Goal: Task Accomplishment & Management: Use online tool/utility

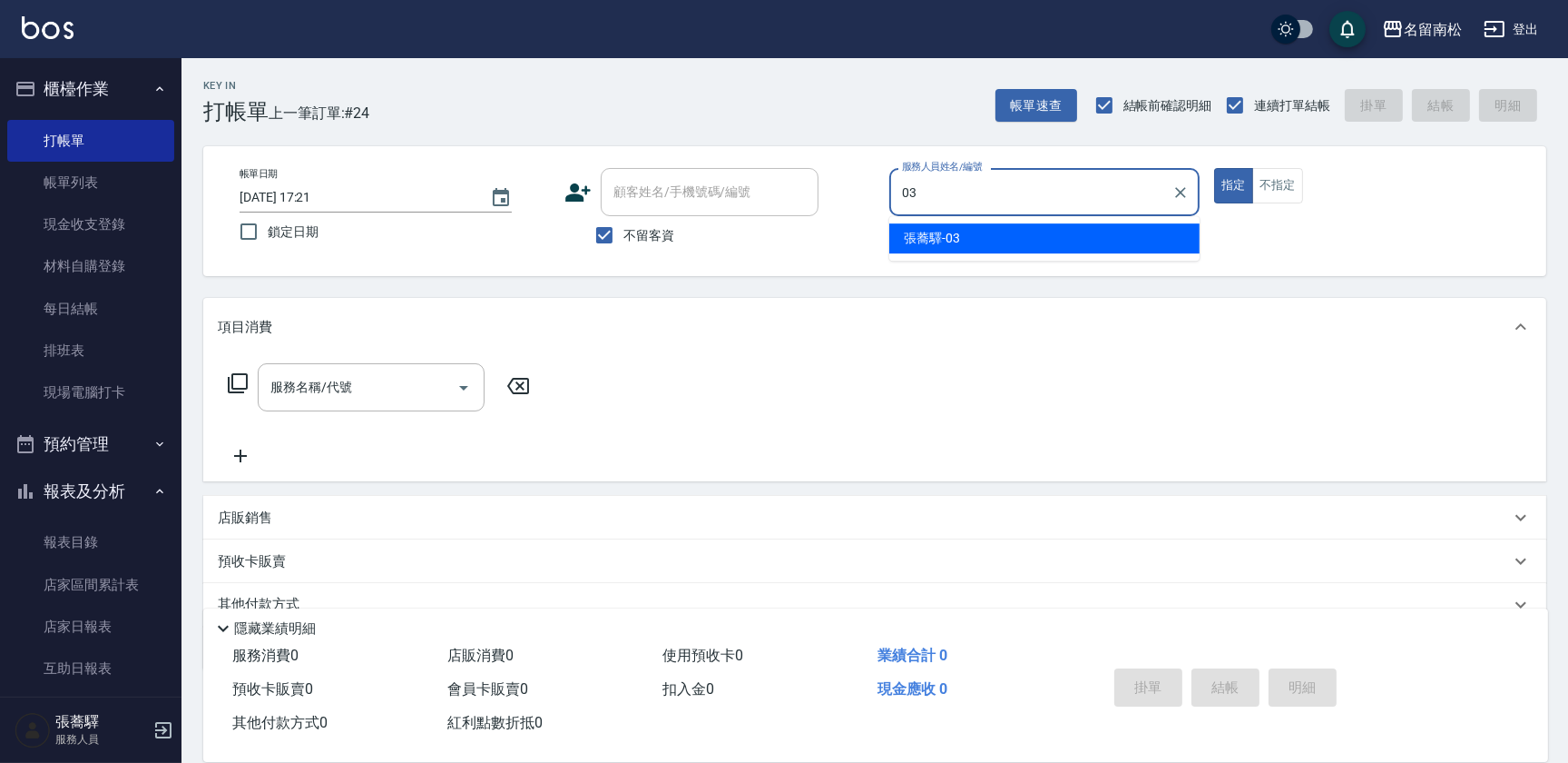
type input "[PERSON_NAME]-03"
type button "true"
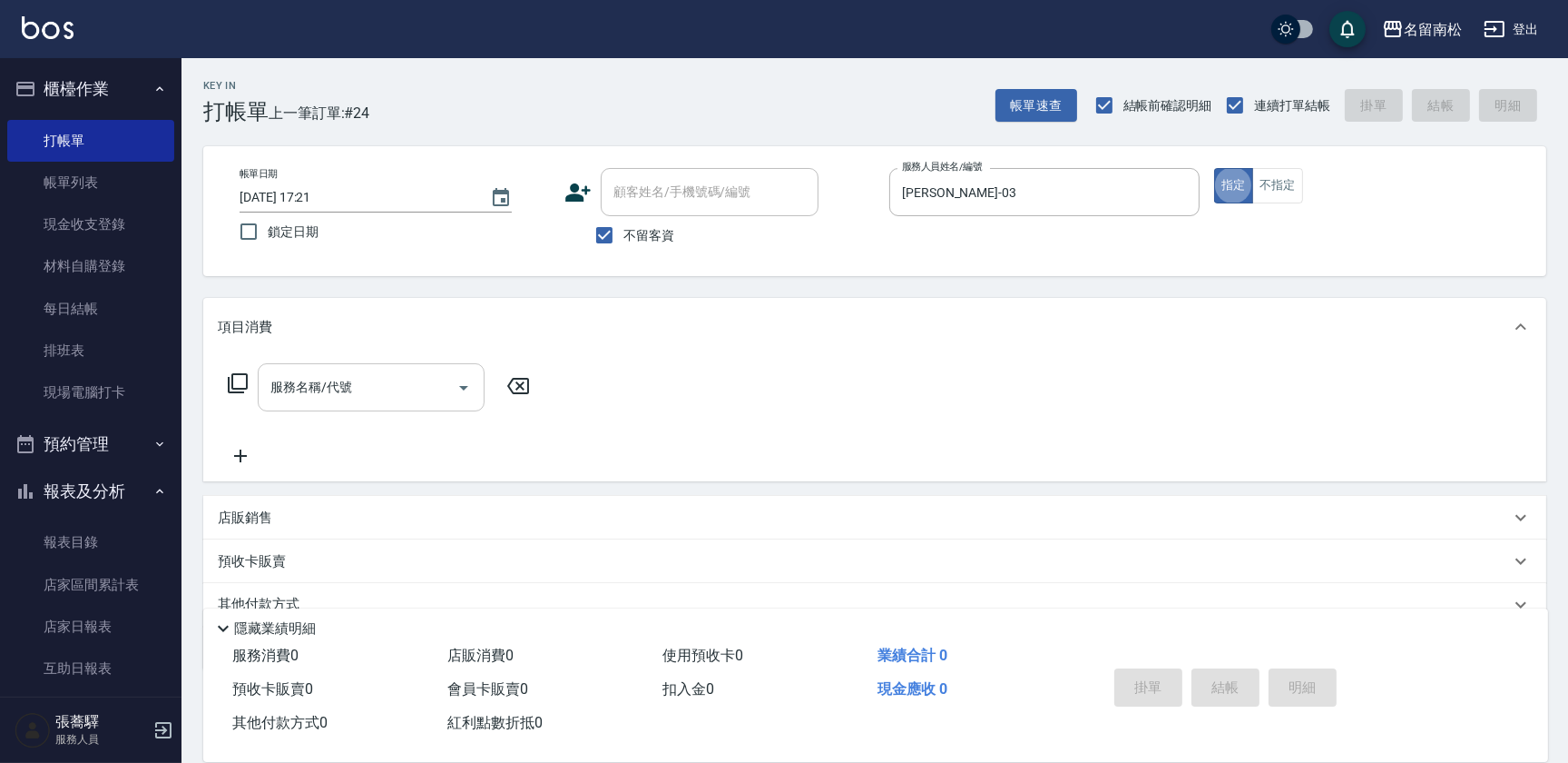
click at [381, 381] on input "服務名稱/代號" at bounding box center [357, 387] width 184 height 31
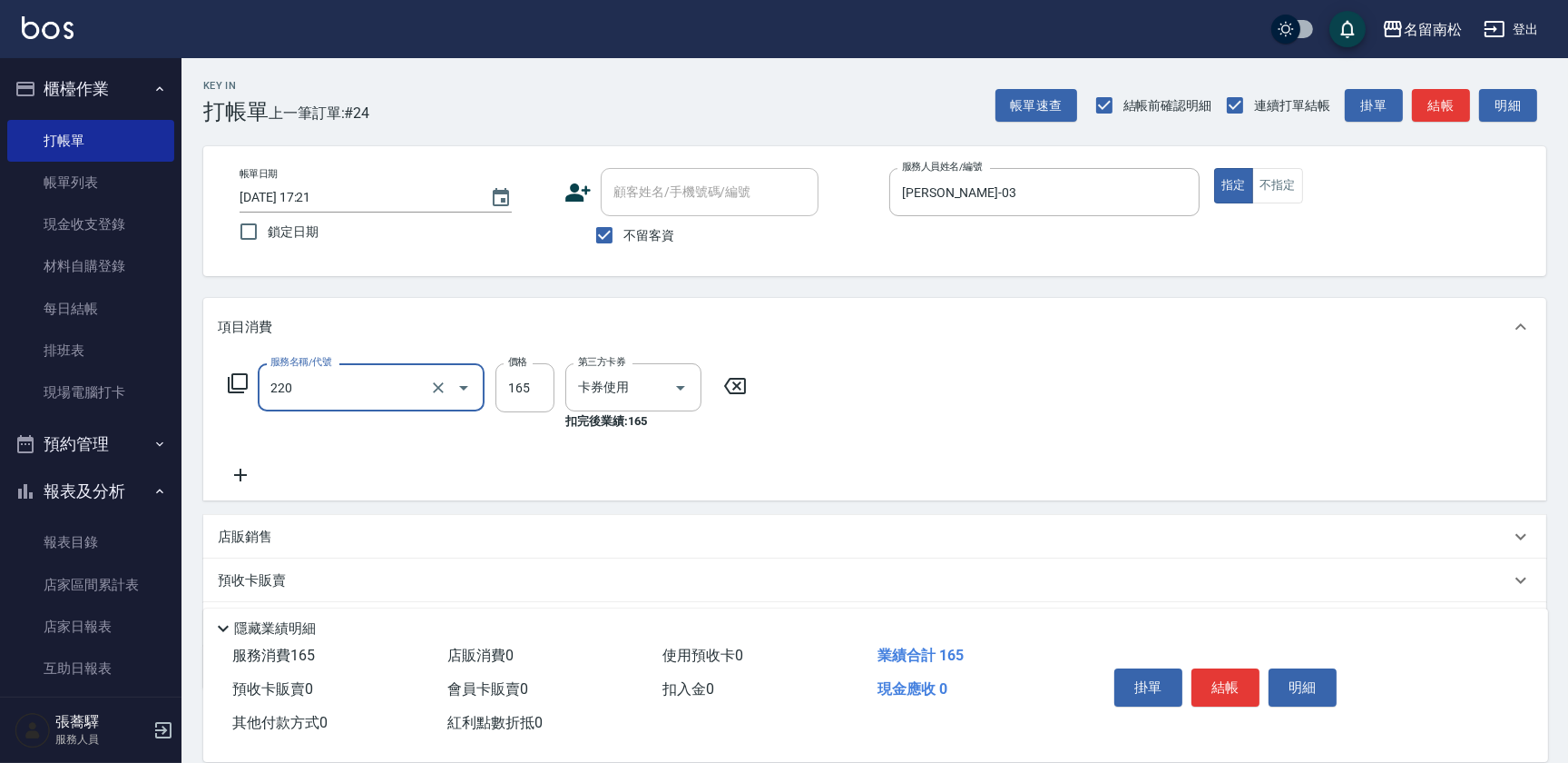
type input "洗髮卡券(165)(220)"
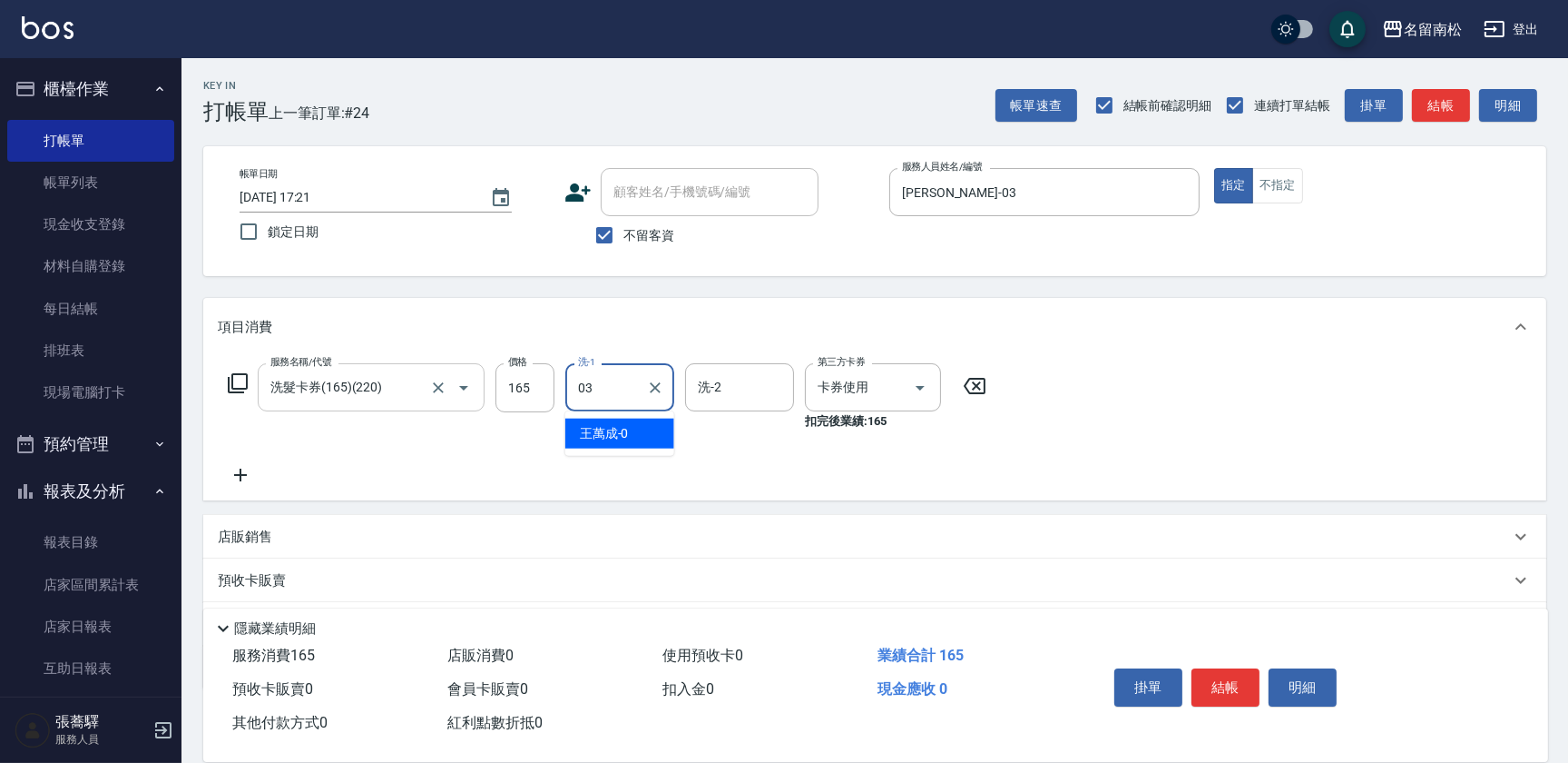
type input "[PERSON_NAME]-03"
click at [663, 390] on icon "Clear" at bounding box center [655, 388] width 18 height 18
type input "[PERSON_NAME]-001"
click at [1213, 681] on button "結帳" at bounding box center [1225, 686] width 68 height 38
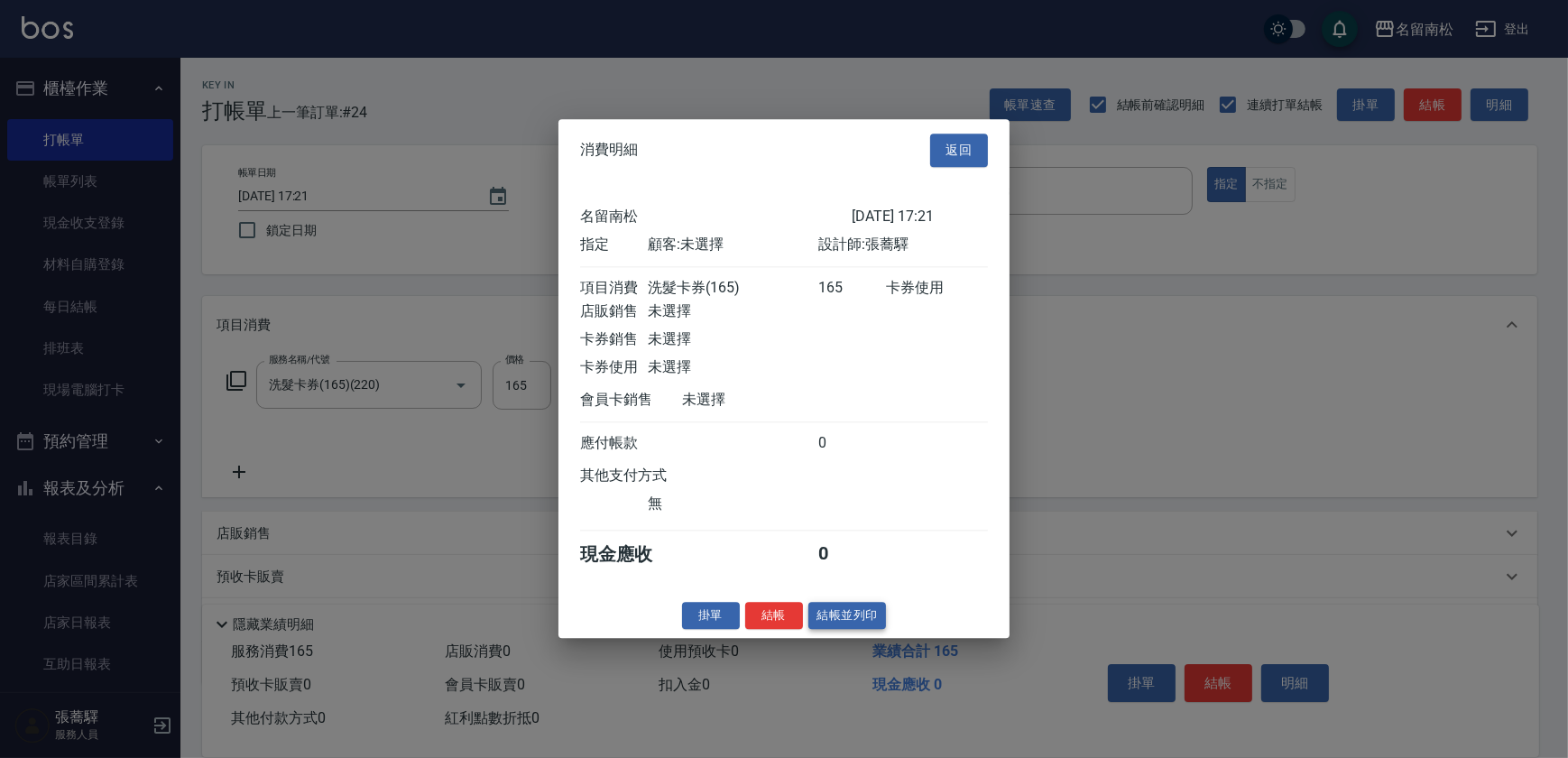
click at [851, 614] on button "結帳並列印" at bounding box center [847, 616] width 78 height 28
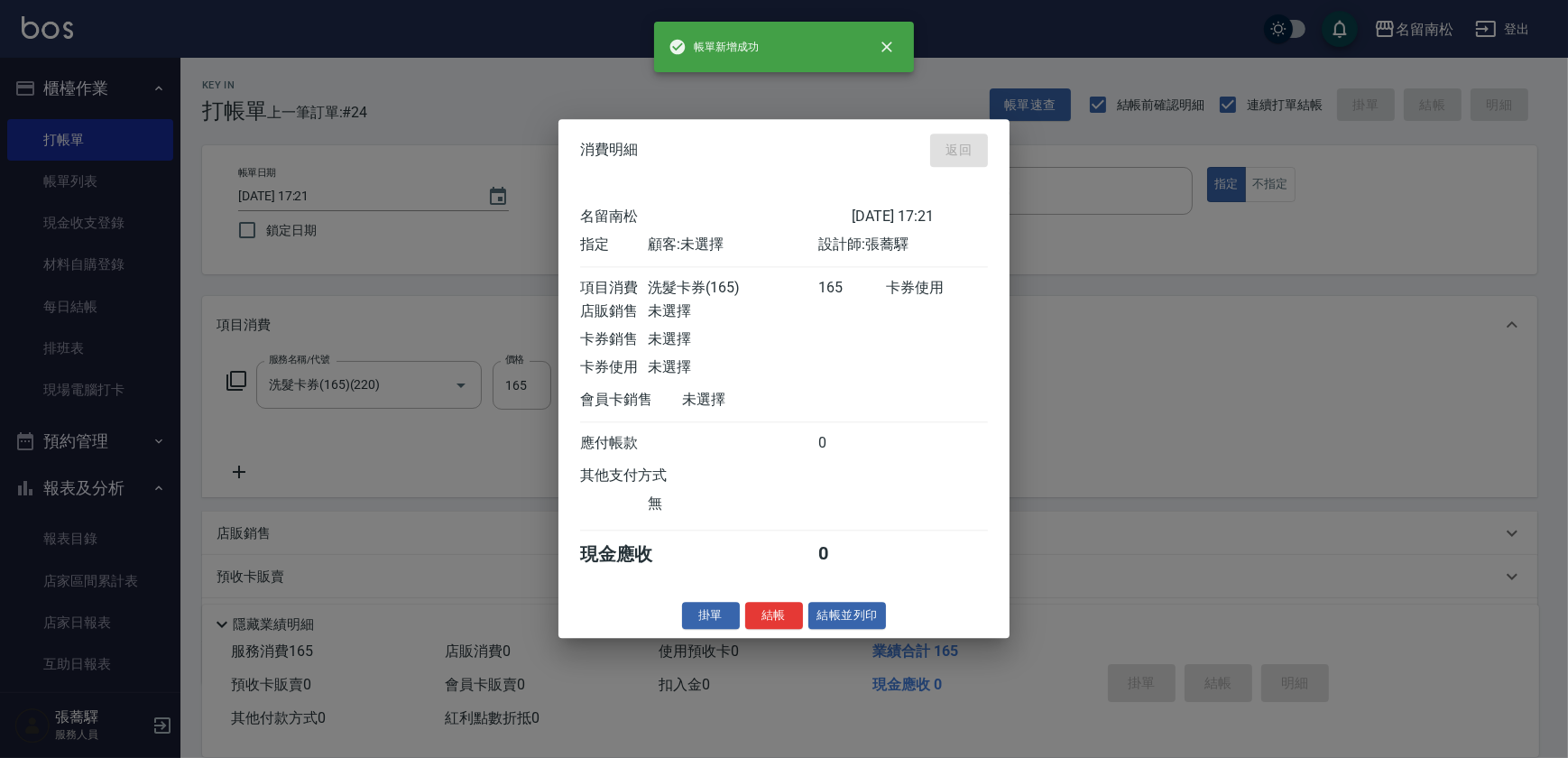
type input "[DATE] 18:15"
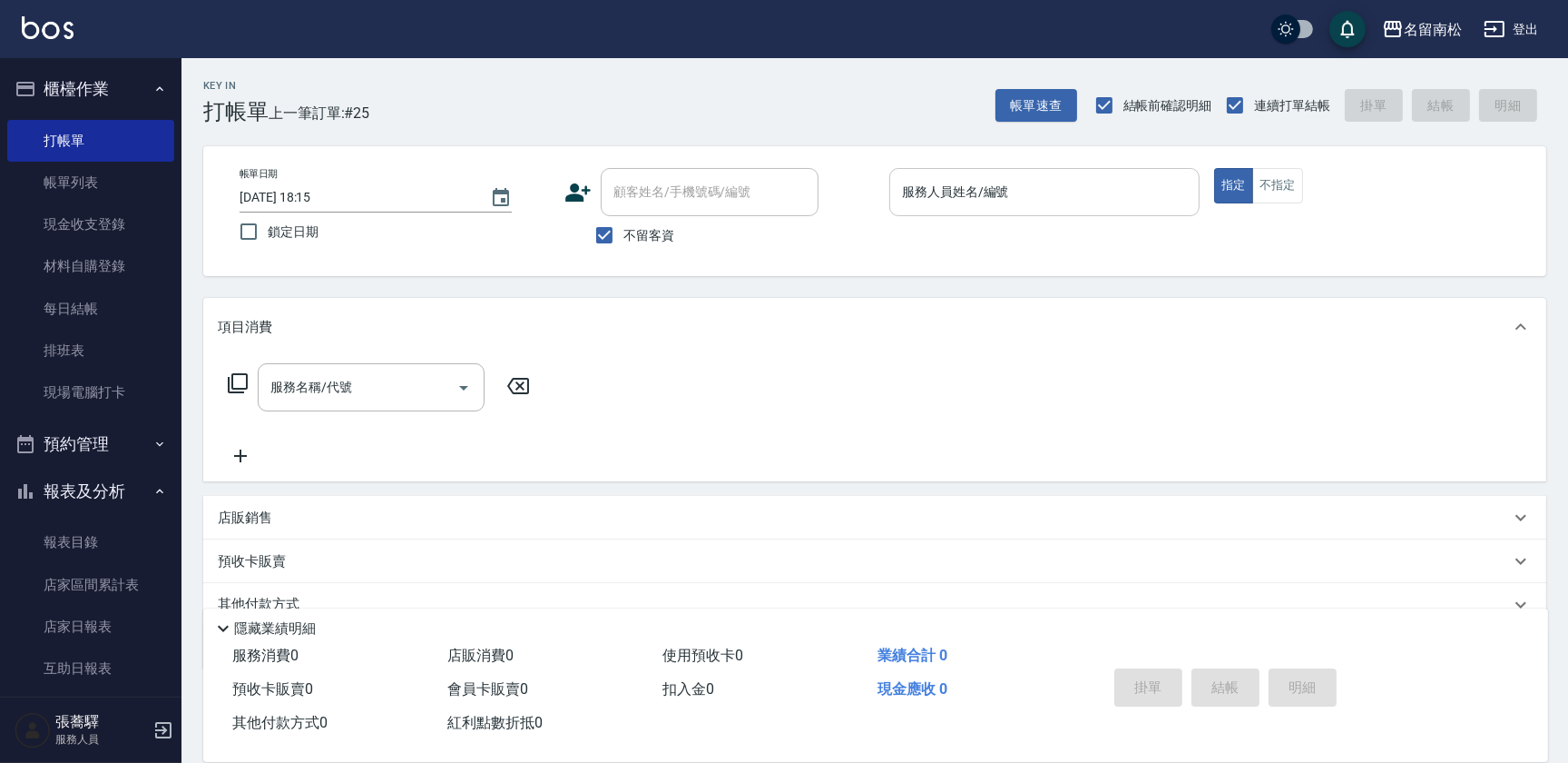
click at [1060, 187] on input "服務人員姓名/編號" at bounding box center [1045, 191] width 295 height 31
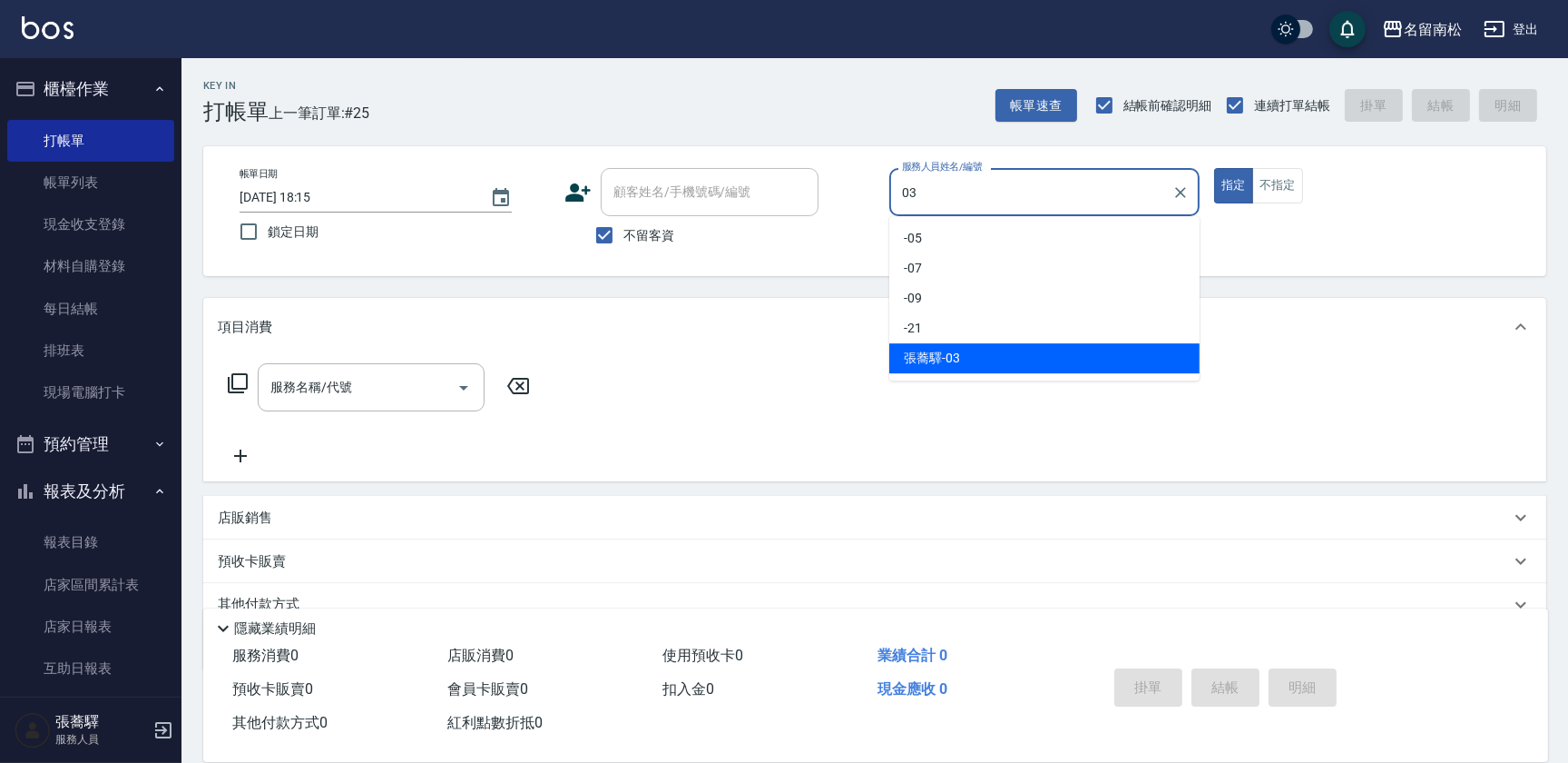
type input "[PERSON_NAME]-03"
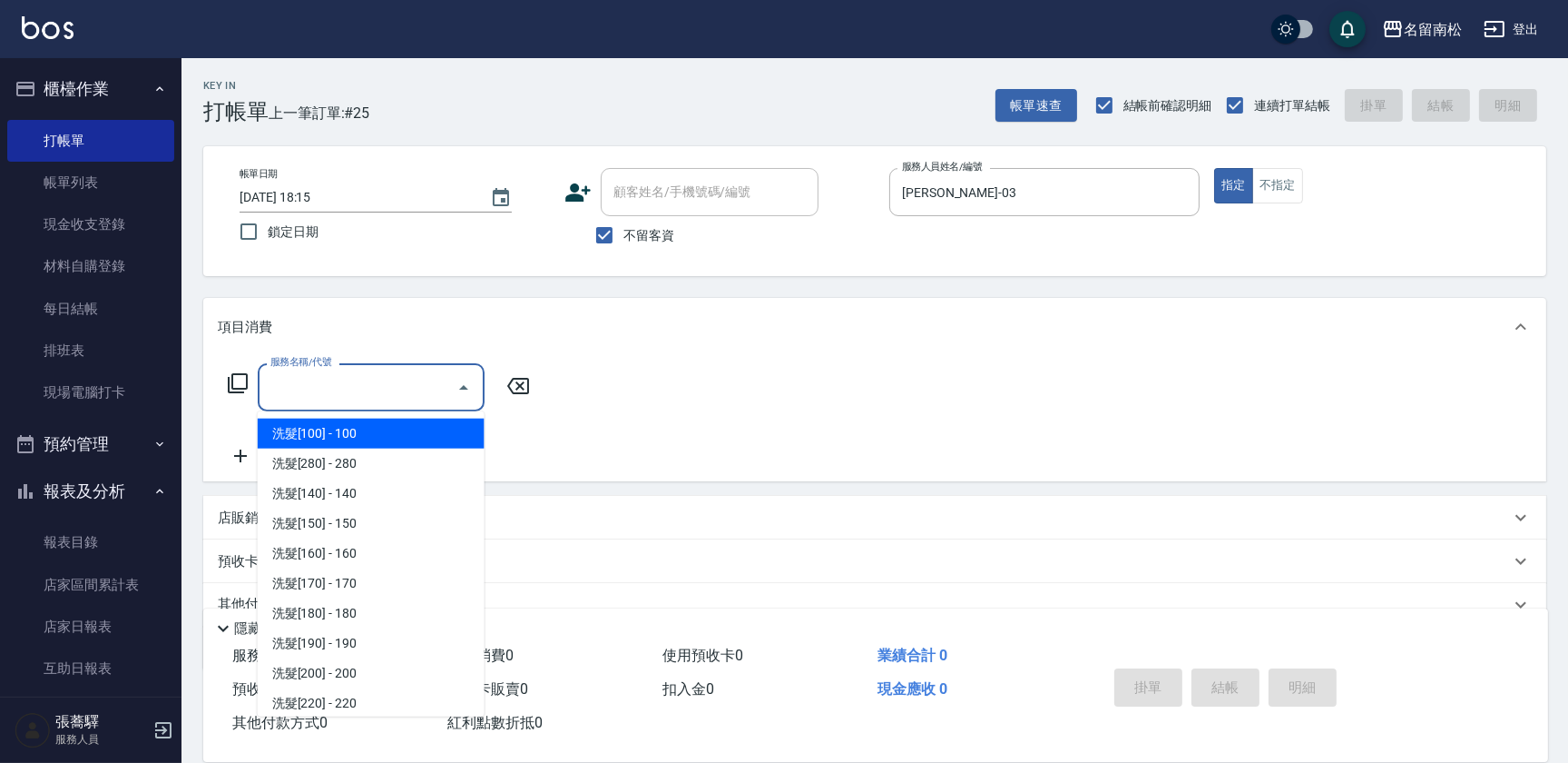
click at [384, 386] on input "服務名稱/代號" at bounding box center [357, 387] width 184 height 31
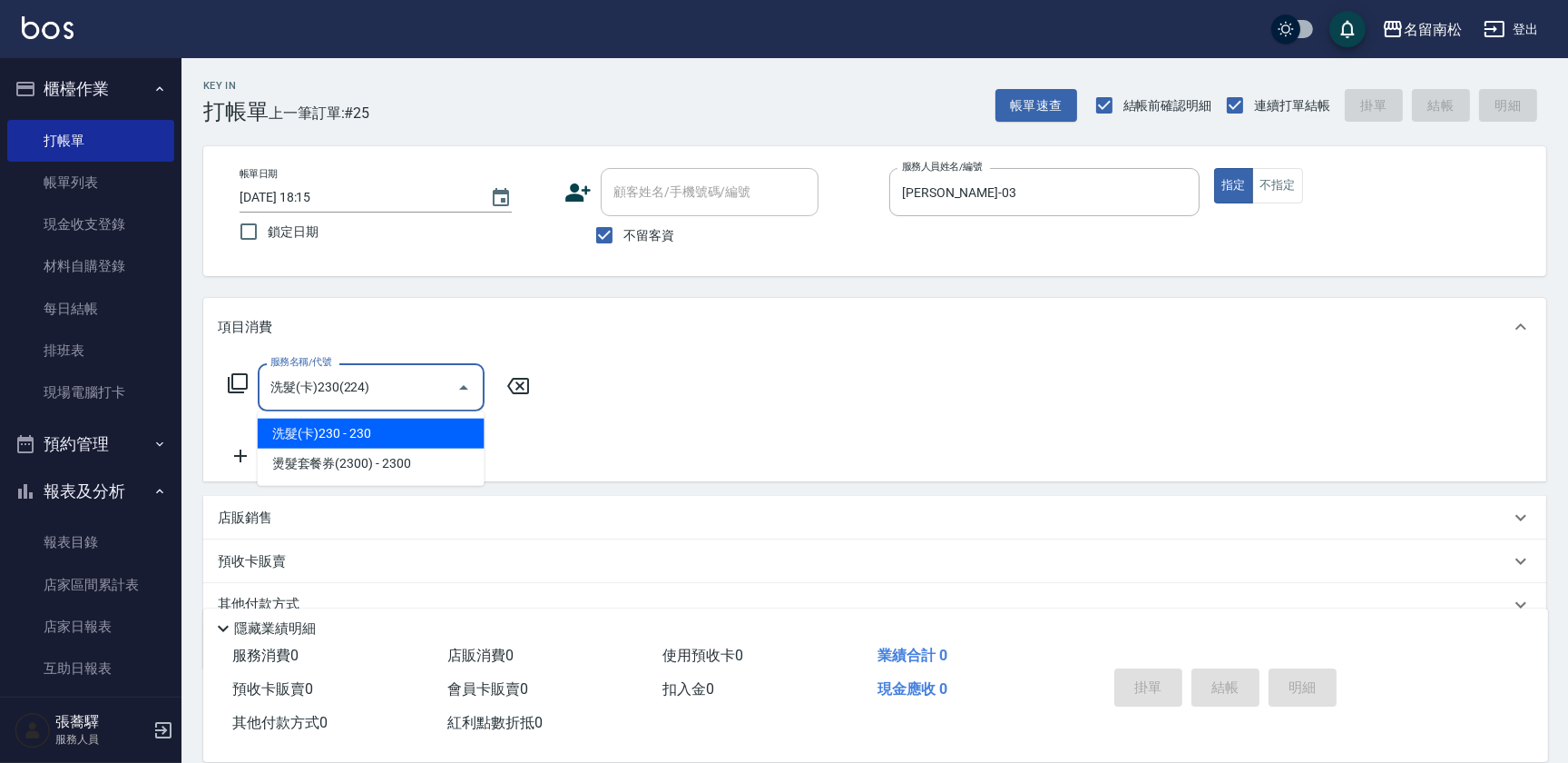
type input "洗髮(卡)230(224)"
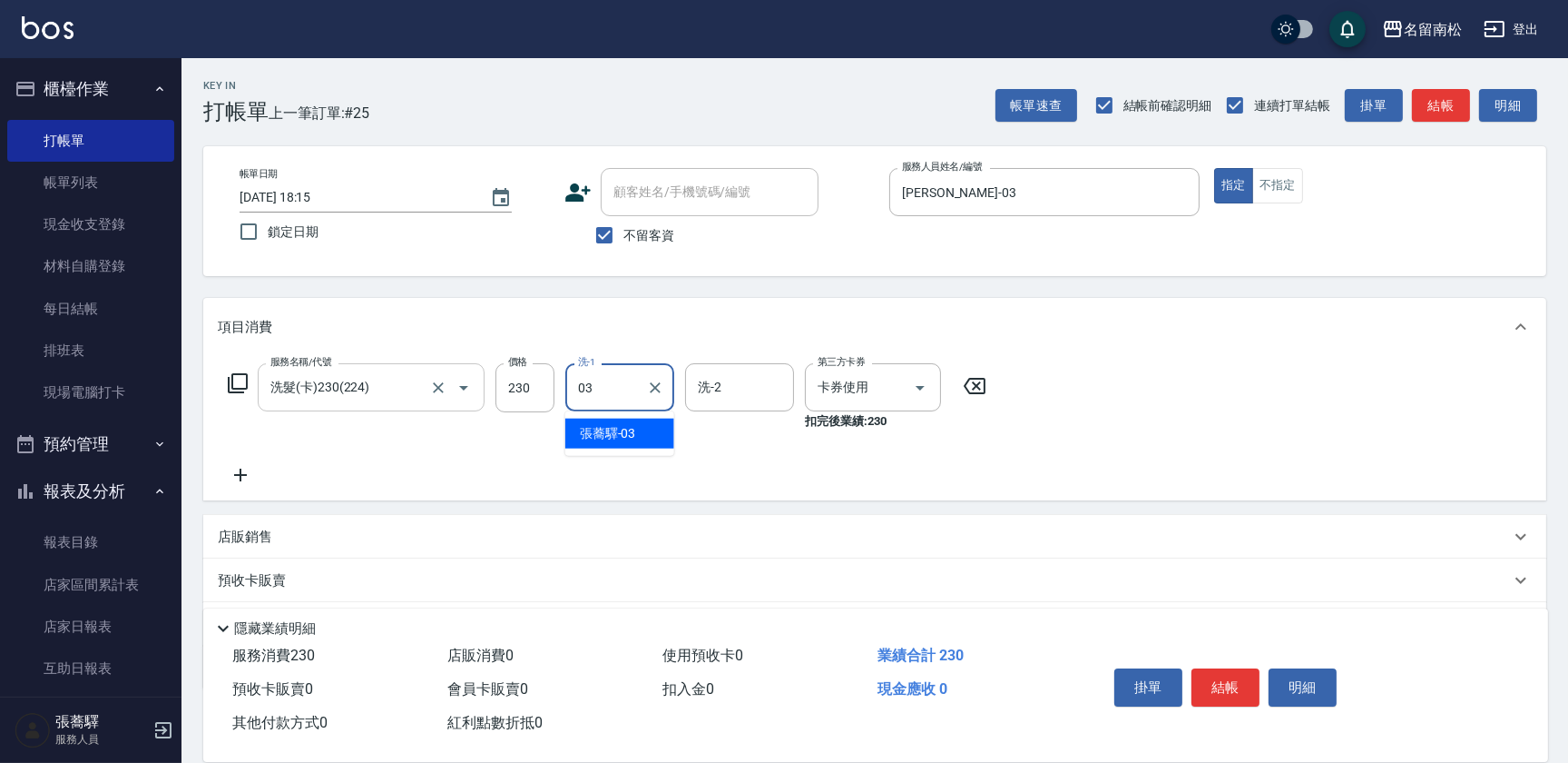
type input "[PERSON_NAME]-03"
click at [1215, 683] on button "結帳" at bounding box center [1225, 686] width 68 height 38
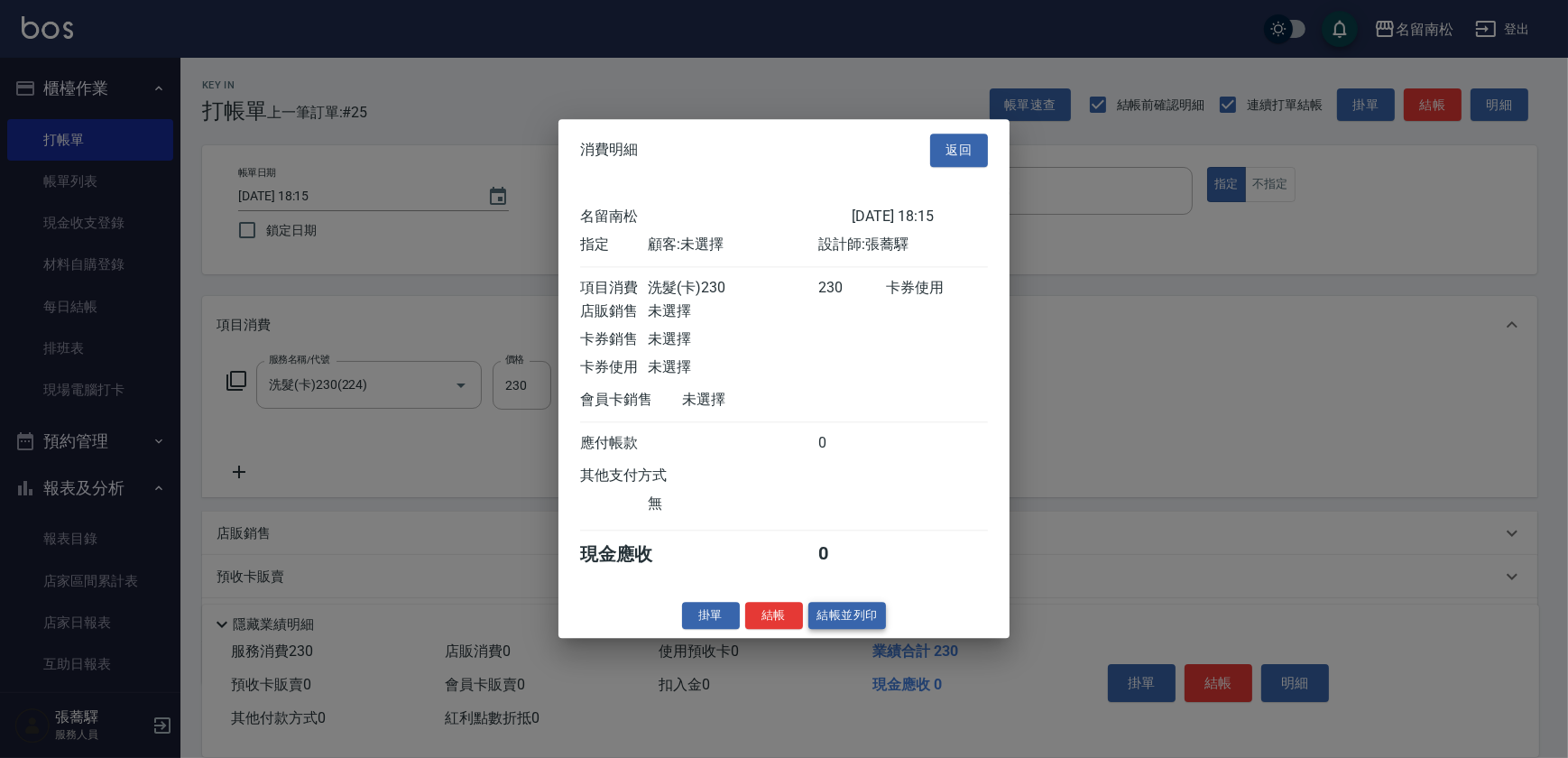
click at [866, 624] on button "結帳並列印" at bounding box center [847, 616] width 78 height 28
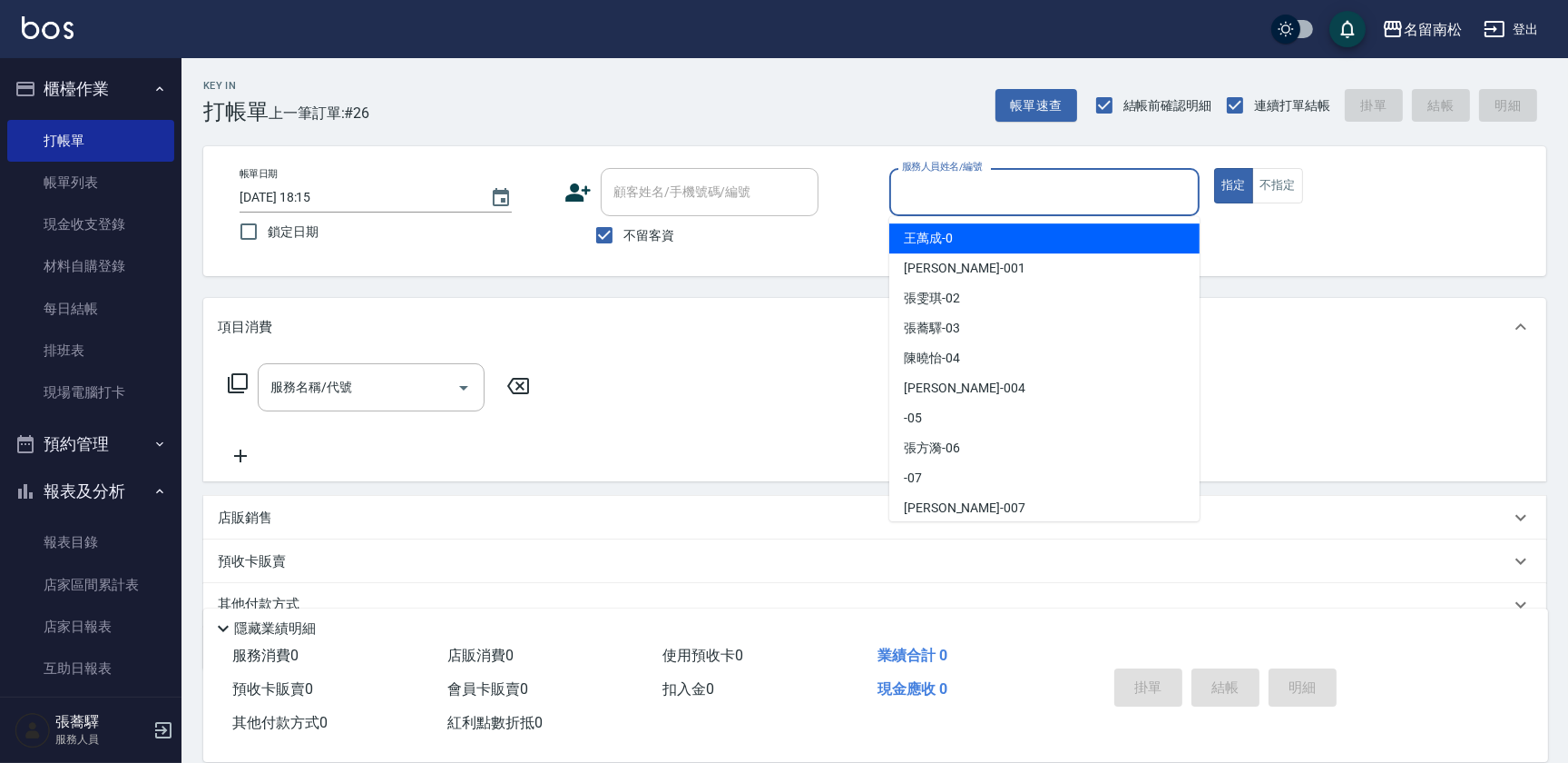
click at [1147, 191] on input "服務人員姓名/編號" at bounding box center [1045, 191] width 295 height 31
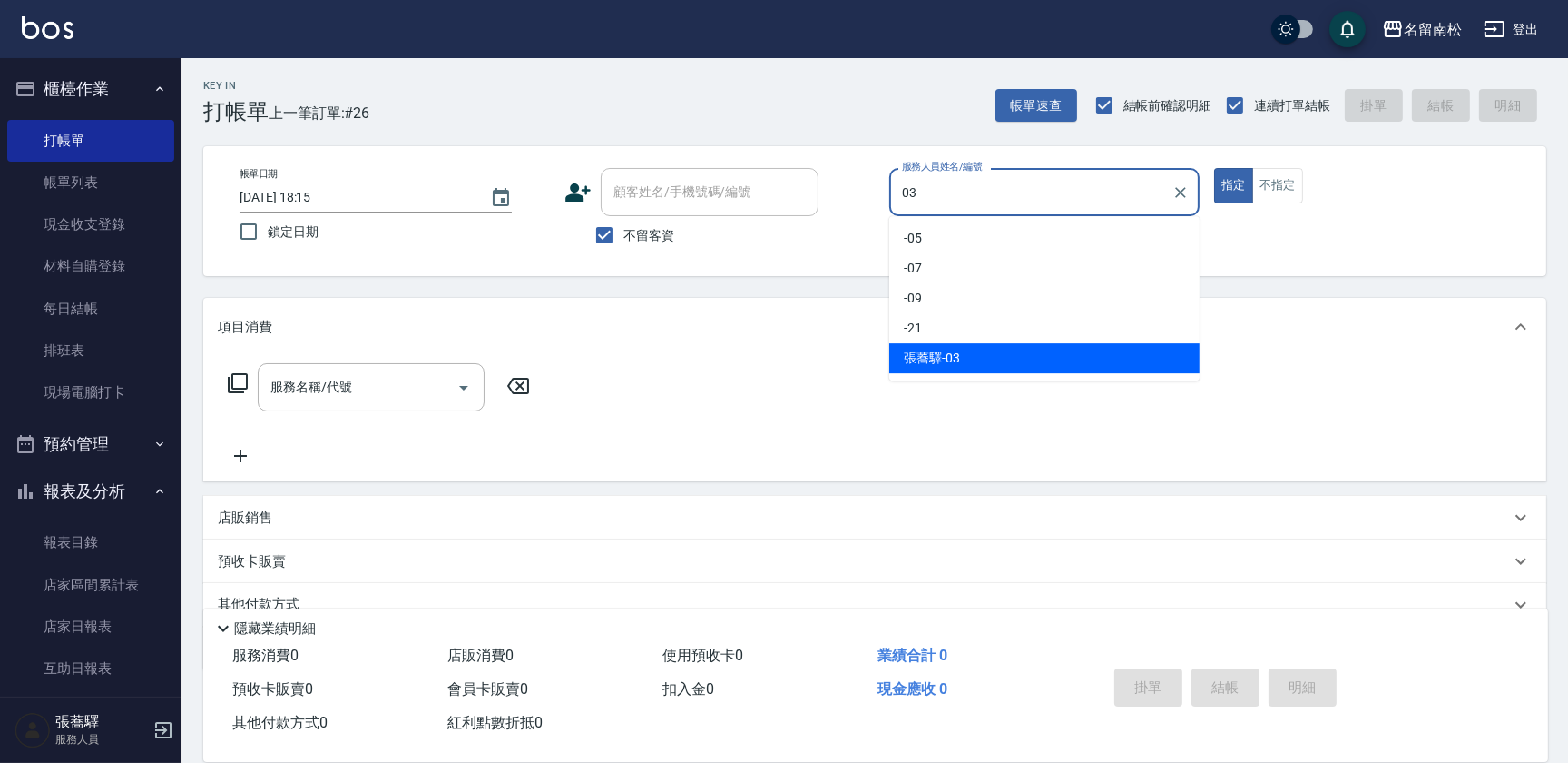
type input "[PERSON_NAME]-03"
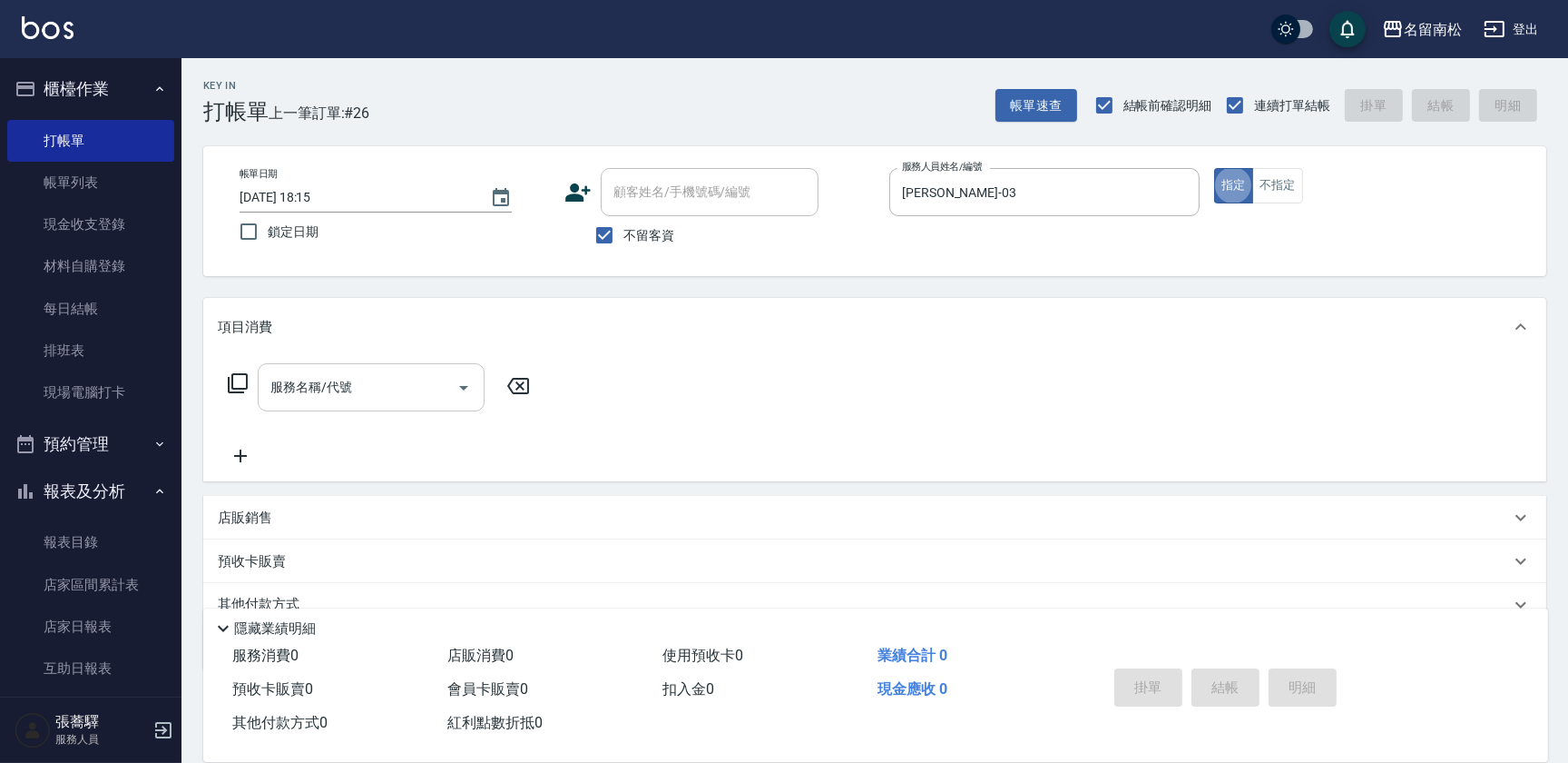
click at [357, 400] on input "服務名稱/代號" at bounding box center [357, 387] width 184 height 31
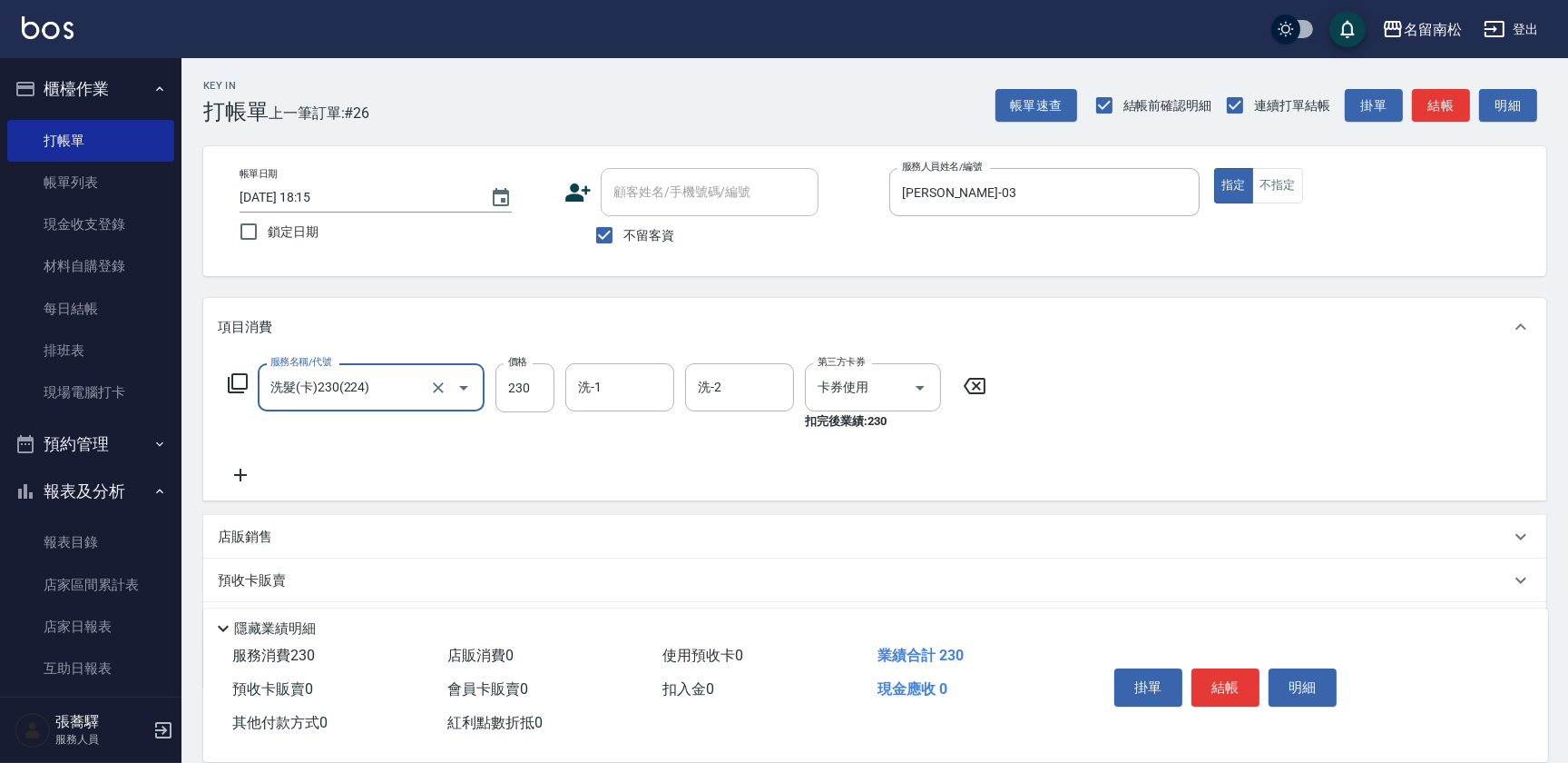
type input "洗髮(卡)230(224)"
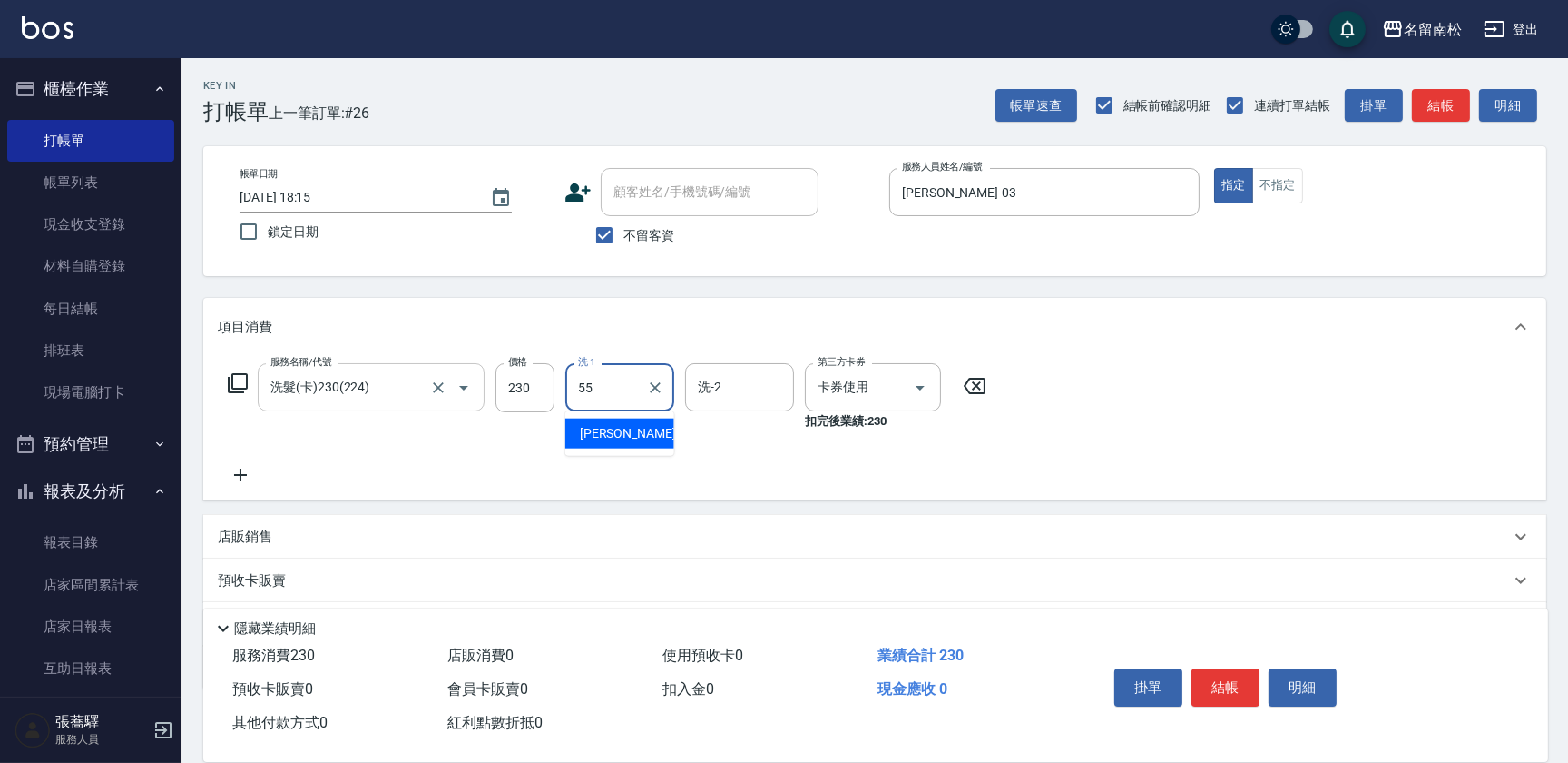
type input "呂秀貞-55"
click at [258, 473] on icon at bounding box center [241, 474] width 45 height 22
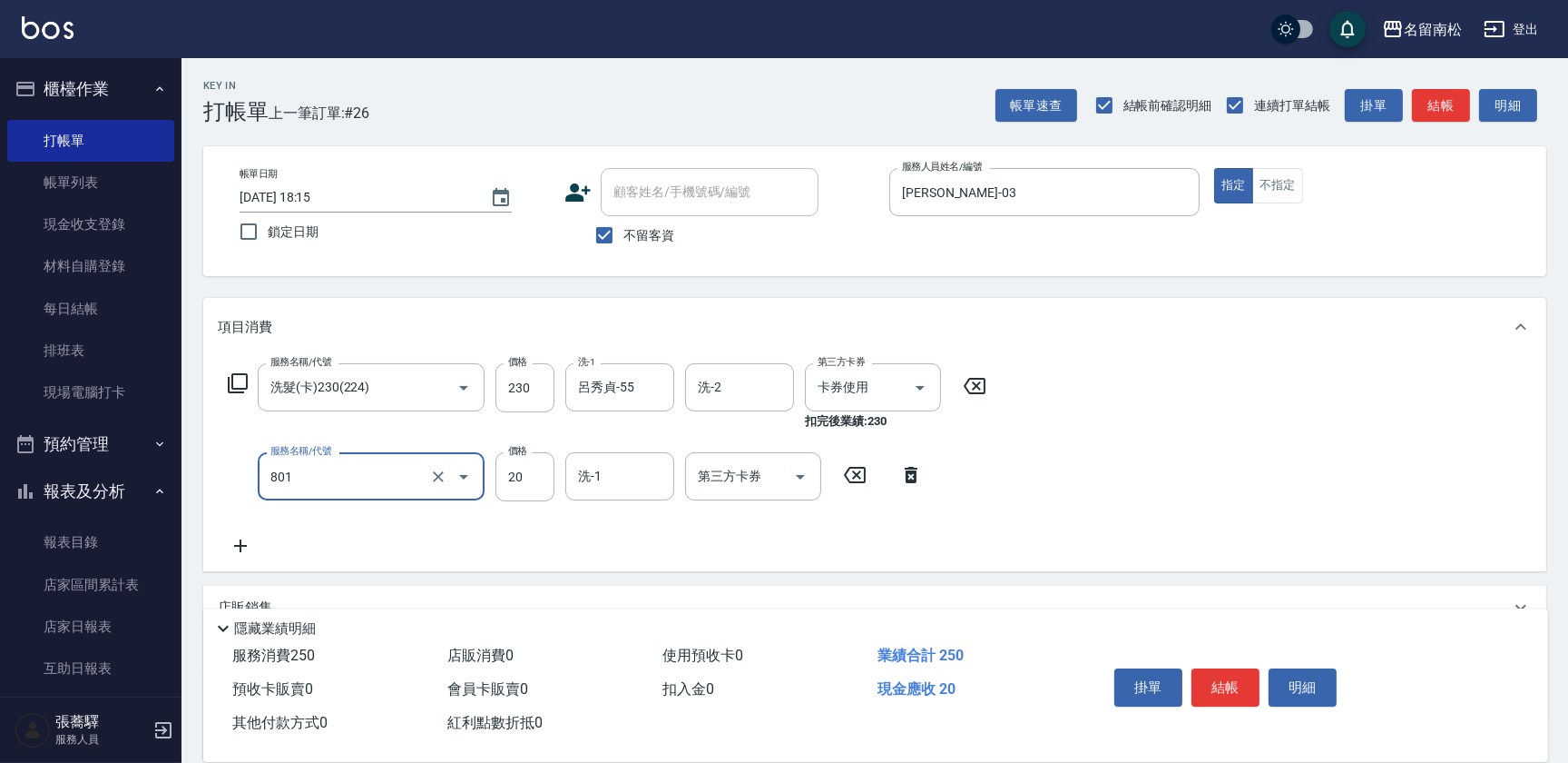
type input "潤絲(801)"
type input "30"
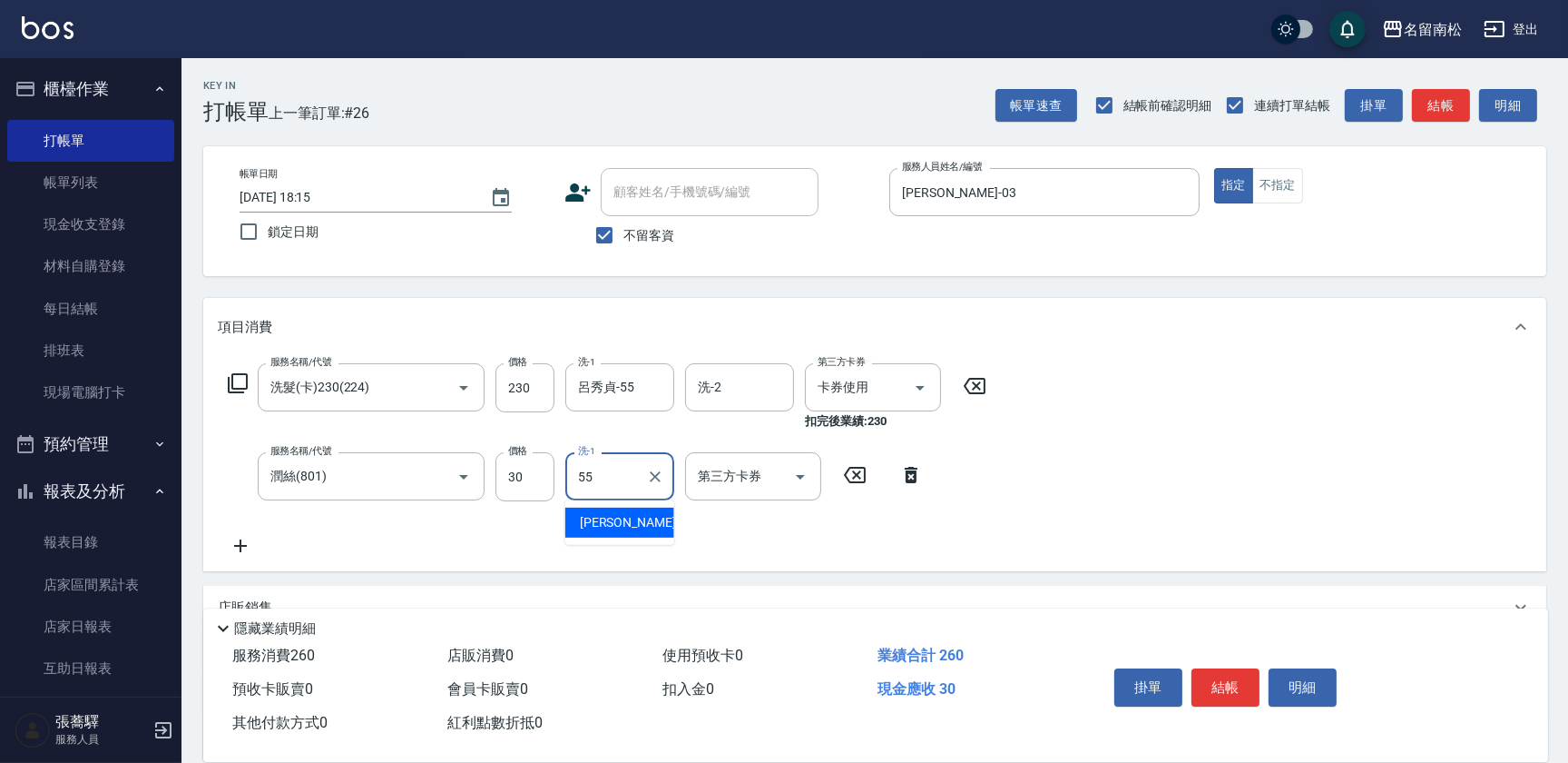
type input "呂秀貞-55"
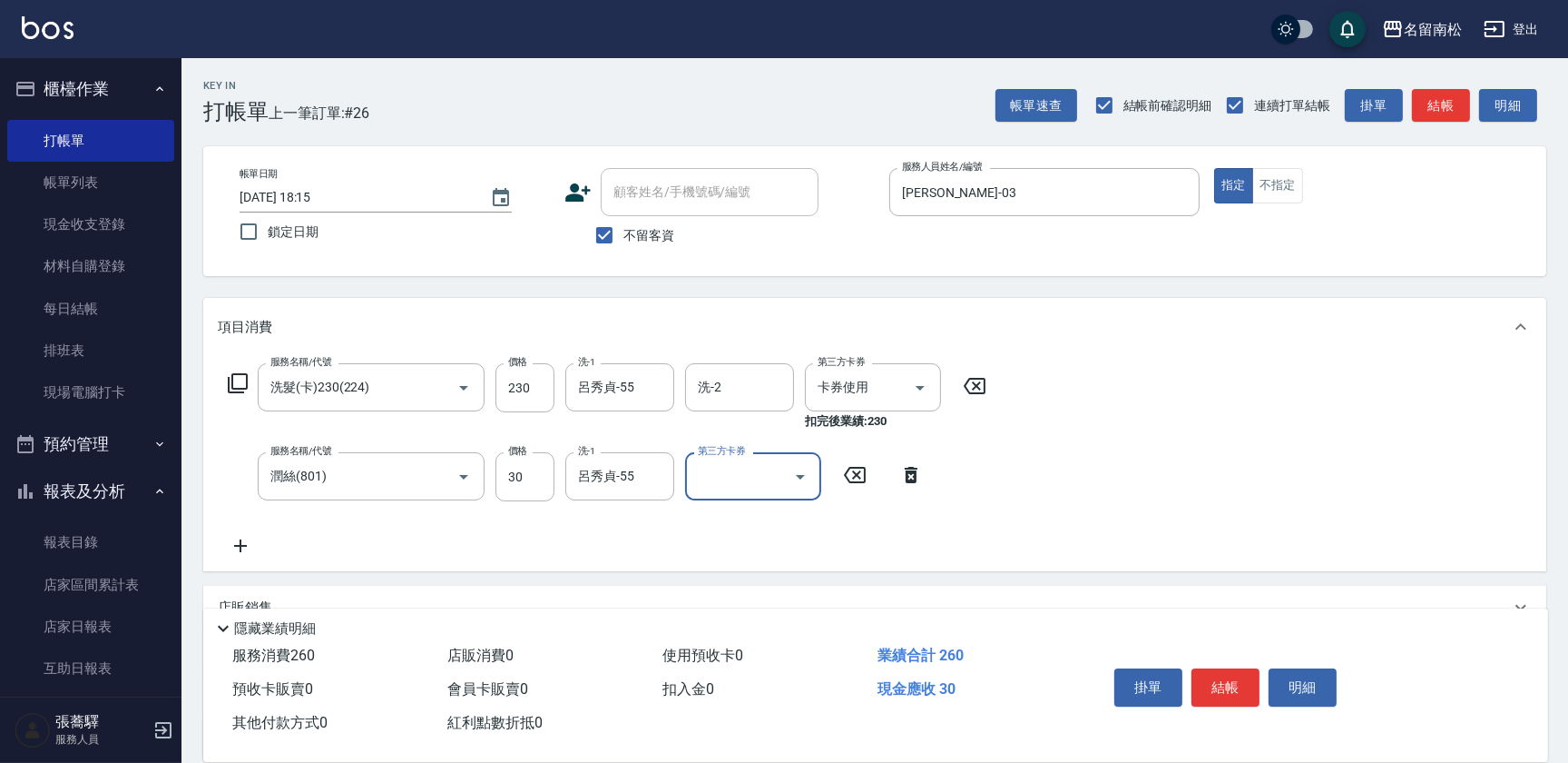
click at [240, 542] on icon at bounding box center [241, 545] width 13 height 13
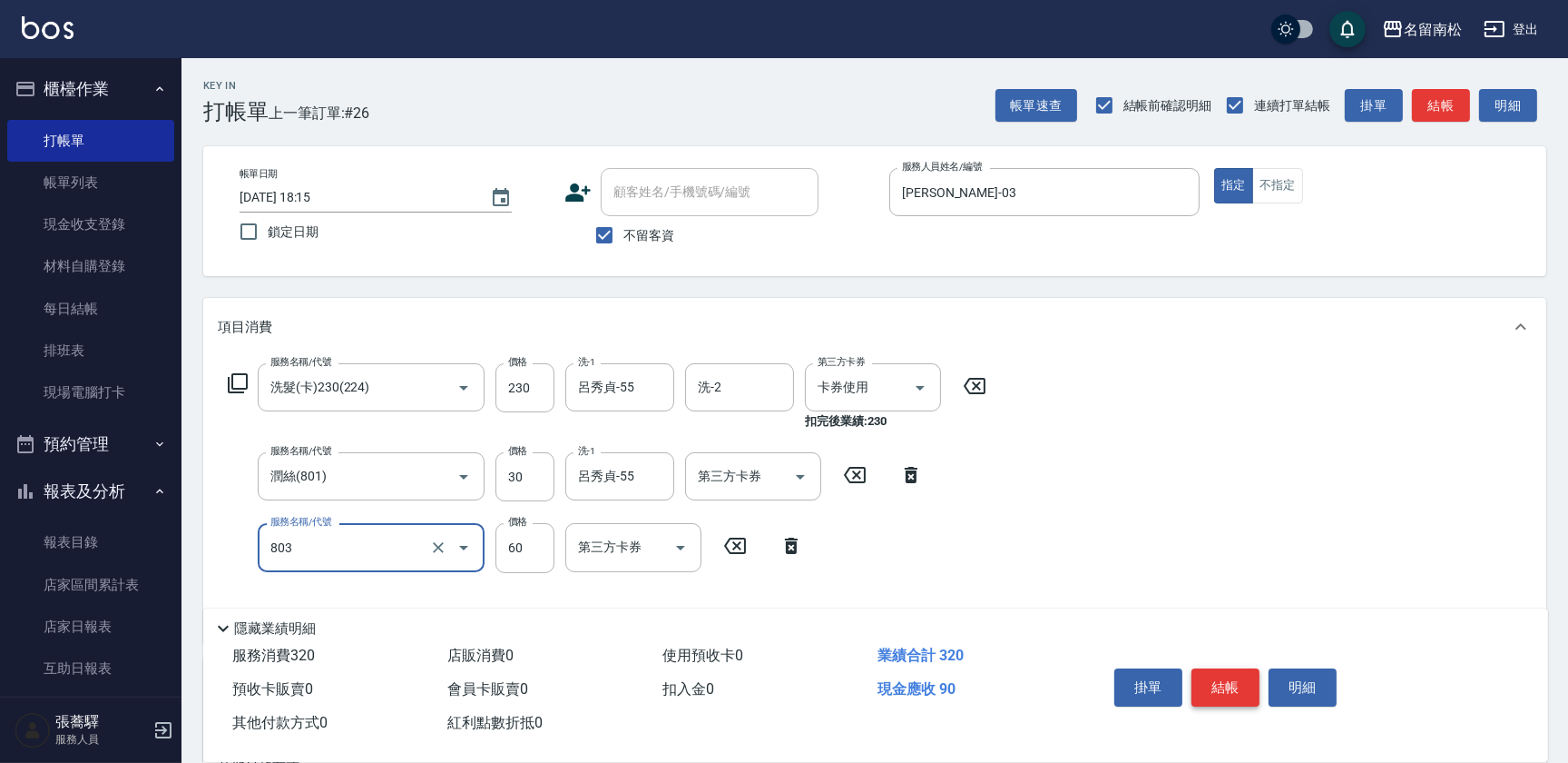
type input "吹捲(803)"
click at [1236, 681] on button "結帳" at bounding box center [1225, 686] width 68 height 38
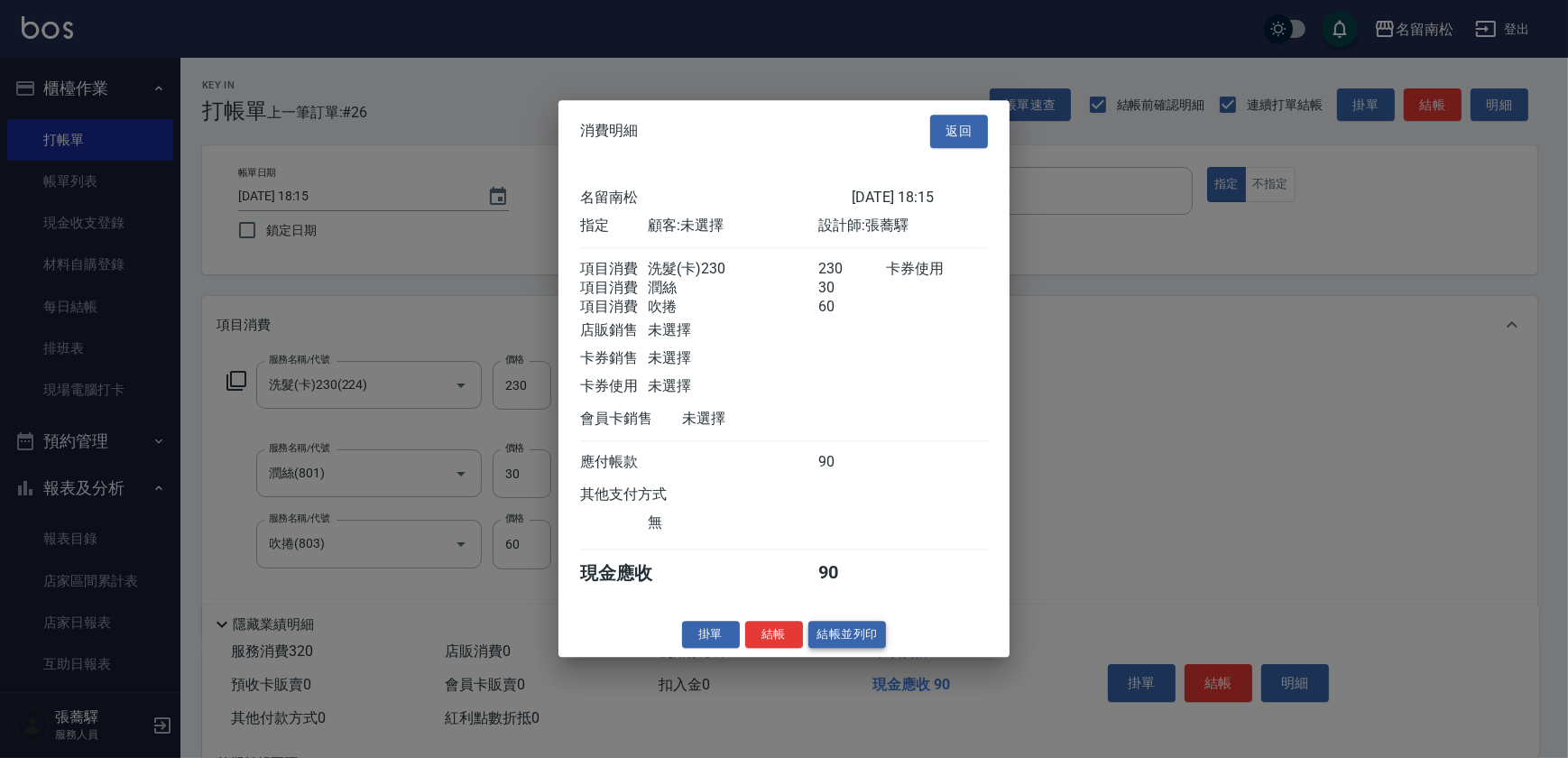
click at [845, 649] on button "結帳並列印" at bounding box center [847, 634] width 78 height 28
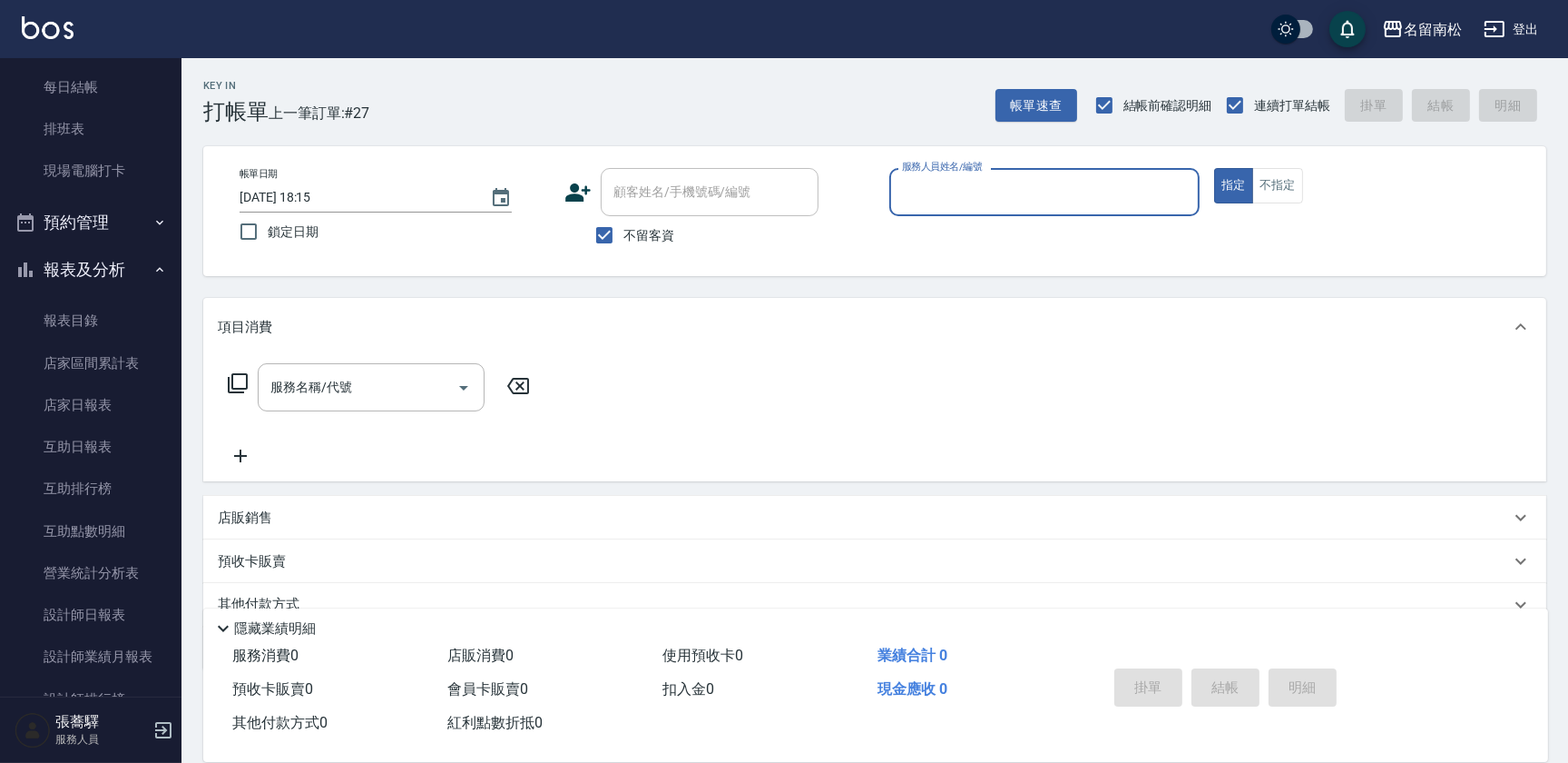
scroll to position [225, 0]
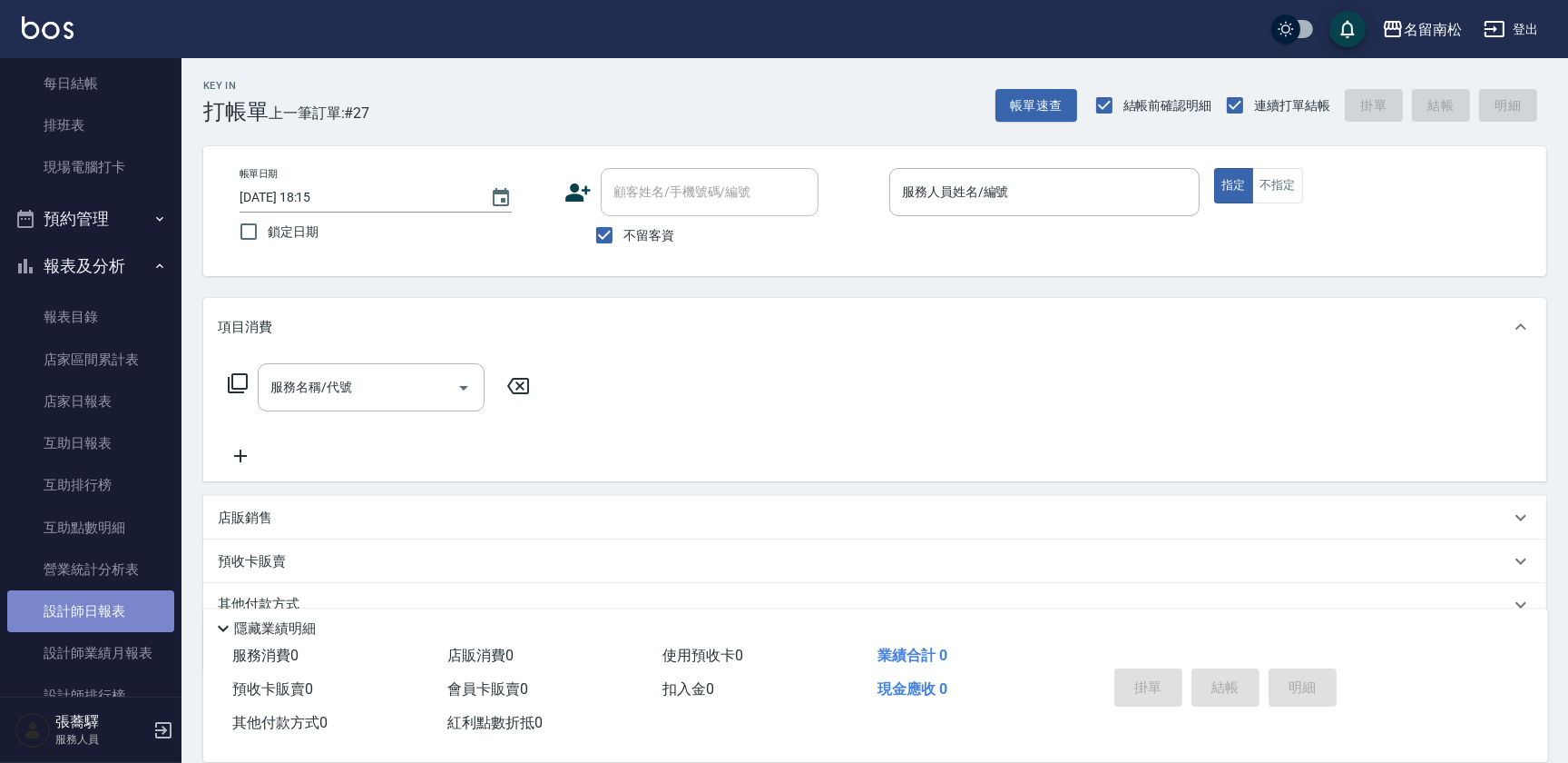
click at [126, 611] on link "設計師日報表" at bounding box center [90, 611] width 167 height 42
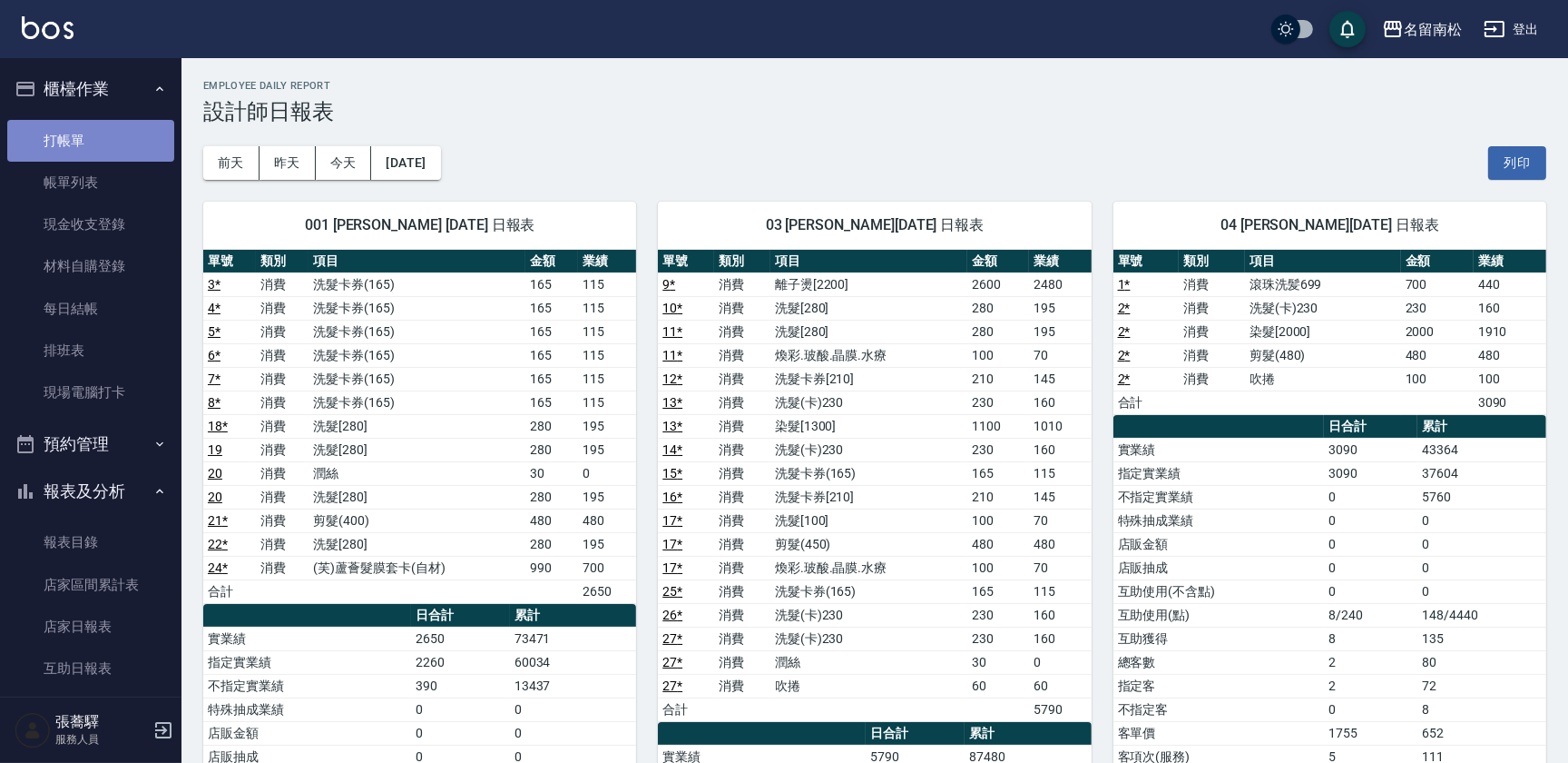
click at [123, 143] on link "打帳單" at bounding box center [90, 140] width 167 height 42
